Goal: Information Seeking & Learning: Find specific fact

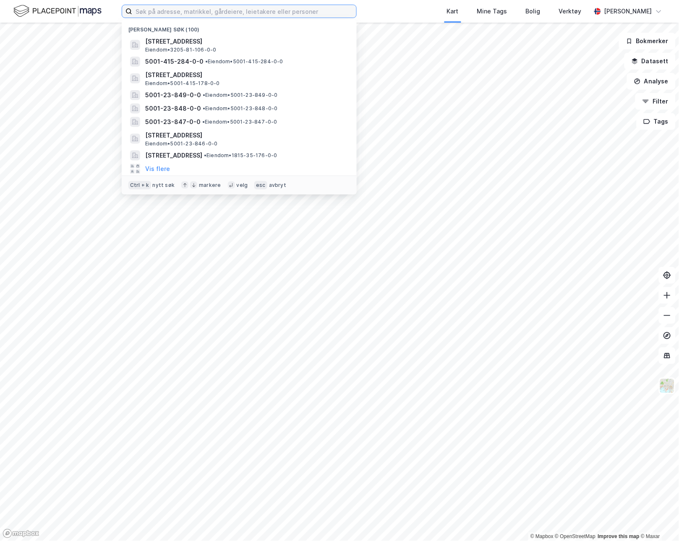
click at [177, 17] on input at bounding box center [244, 11] width 224 height 13
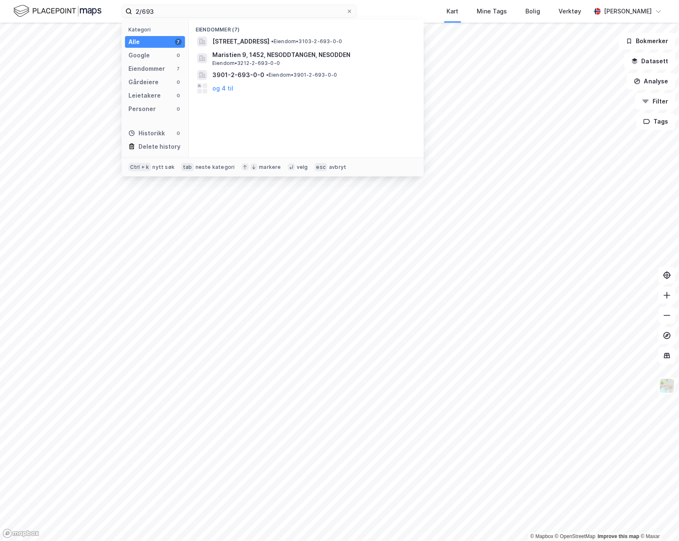
click at [246, 74] on span "3901-2-693-0-0" at bounding box center [238, 75] width 52 height 10
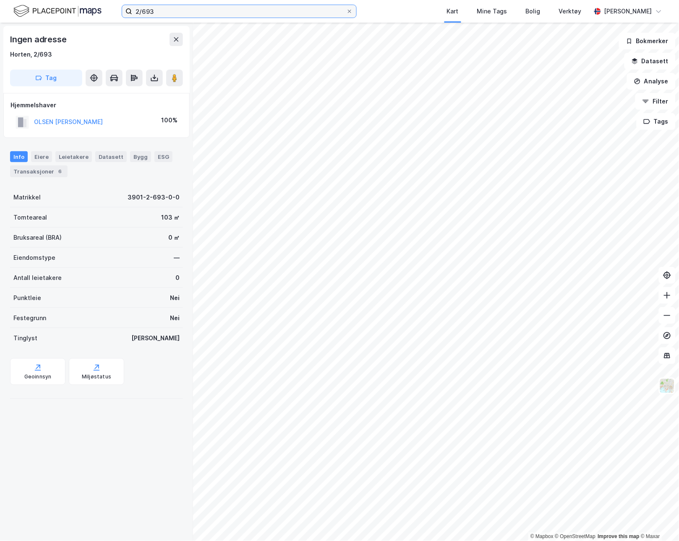
click at [185, 11] on input "2/693" at bounding box center [239, 11] width 214 height 13
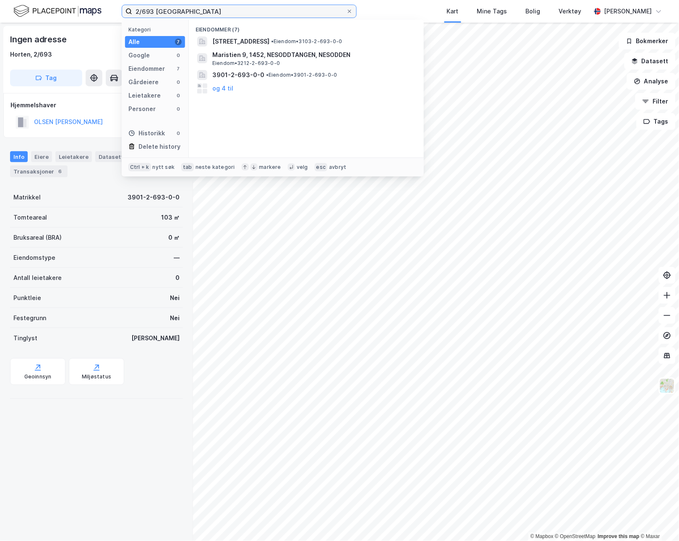
type input "2/693 [GEOGRAPHIC_DATA]"
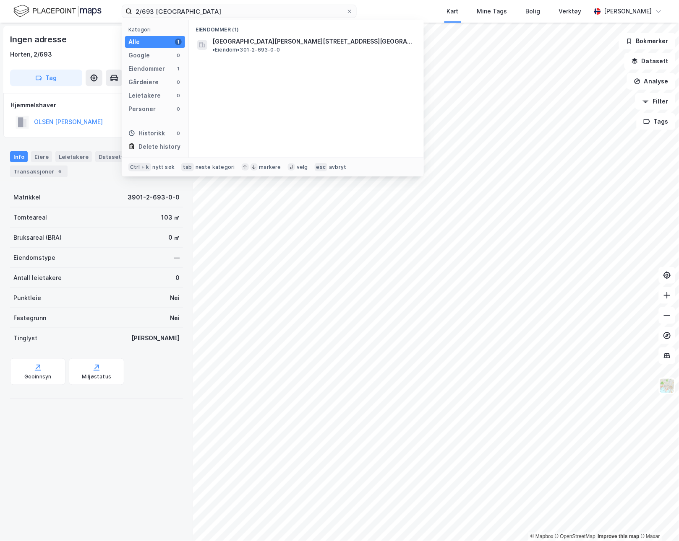
click at [271, 41] on span "[GEOGRAPHIC_DATA][PERSON_NAME][STREET_ADDRESS][GEOGRAPHIC_DATA]" at bounding box center [312, 41] width 201 height 10
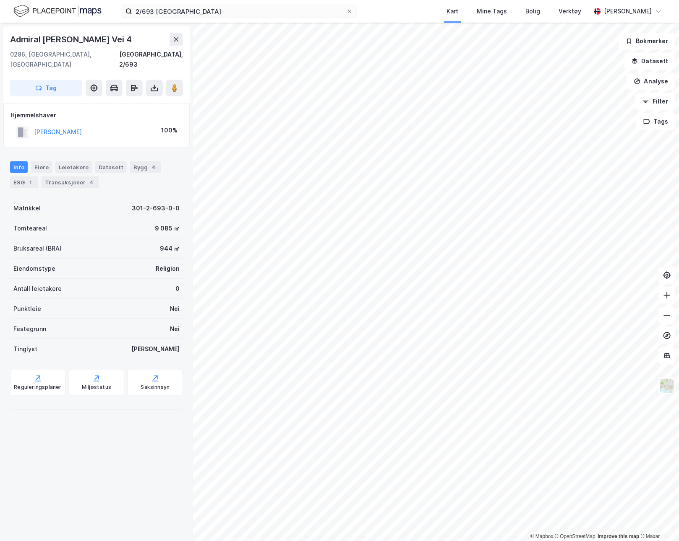
click at [0, 0] on button "[PERSON_NAME]" at bounding box center [0, 0] width 0 height 0
